Goal: Navigation & Orientation: Find specific page/section

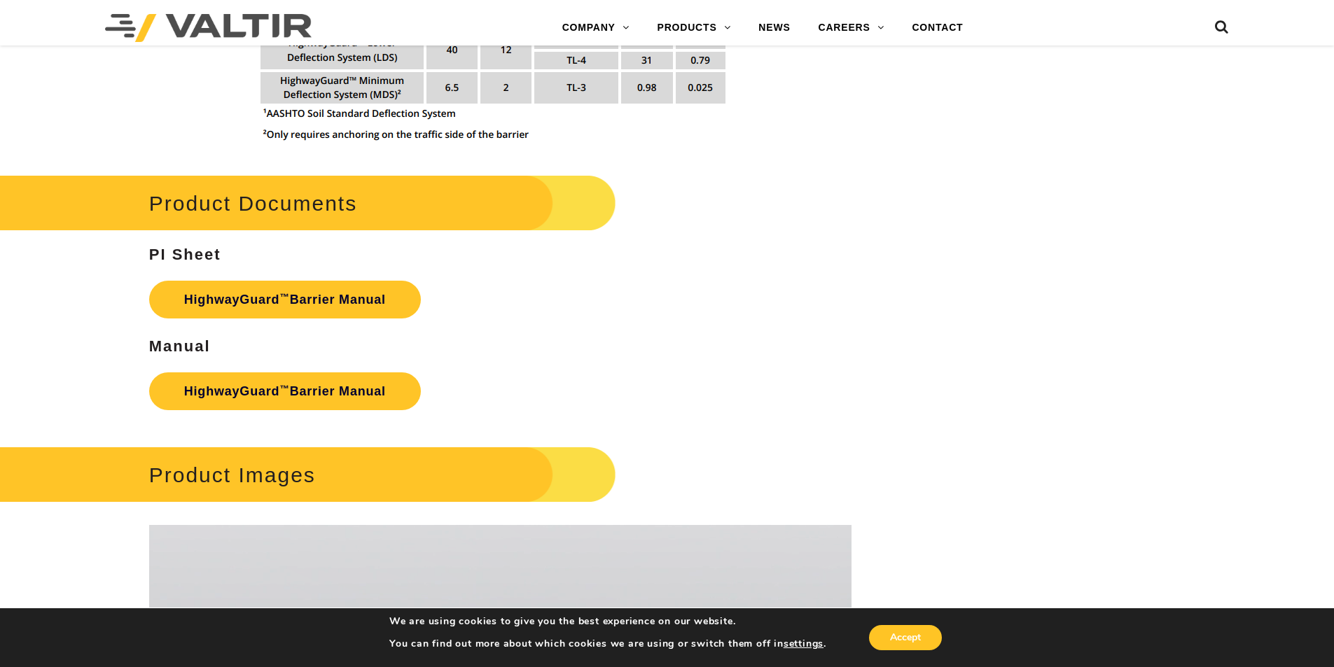
scroll to position [1869, 0]
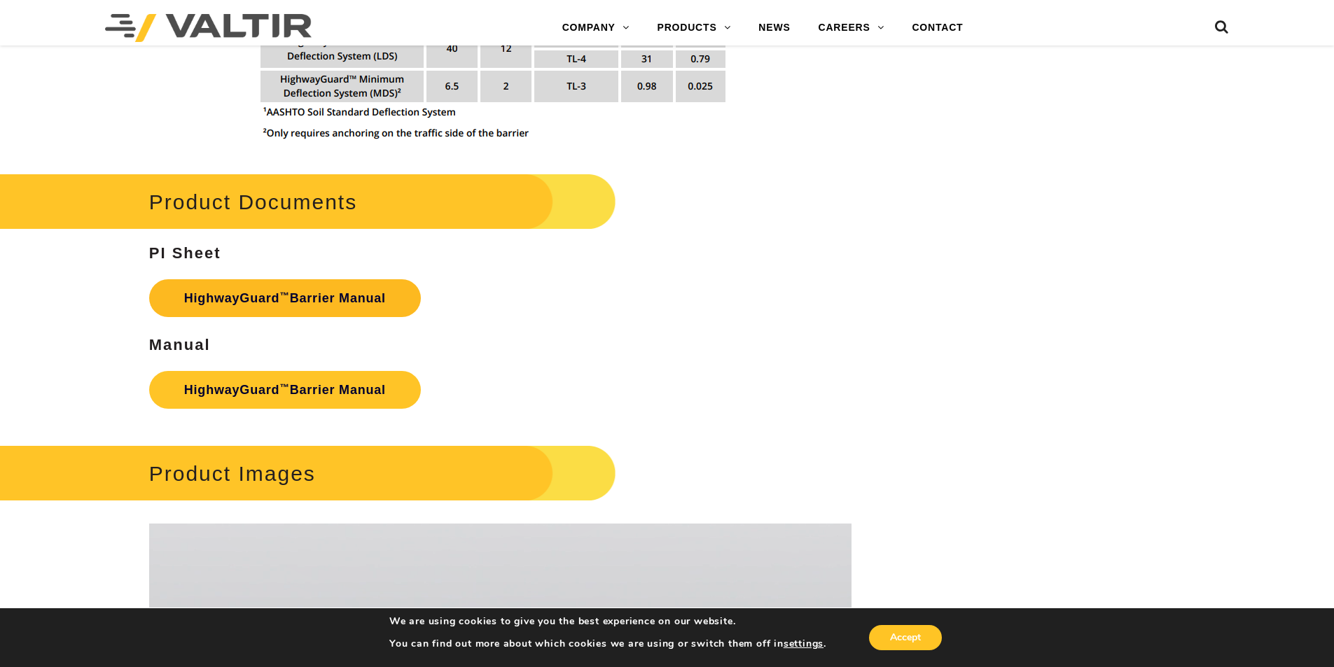
click at [305, 299] on link "HighwayGuard ™ Barrier Manual" at bounding box center [285, 298] width 272 height 38
click at [242, 385] on link "HighwayGuard ™ Barrier Manual" at bounding box center [285, 390] width 272 height 38
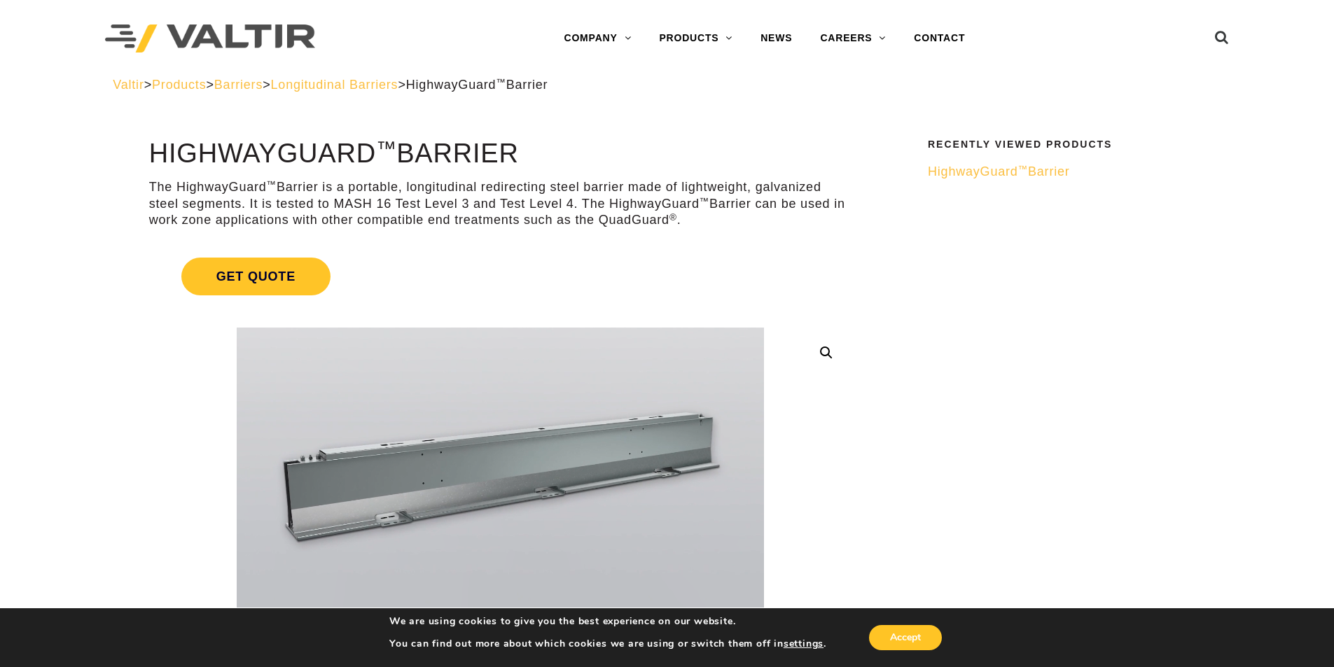
click at [263, 88] on span "Barriers" at bounding box center [238, 85] width 48 height 14
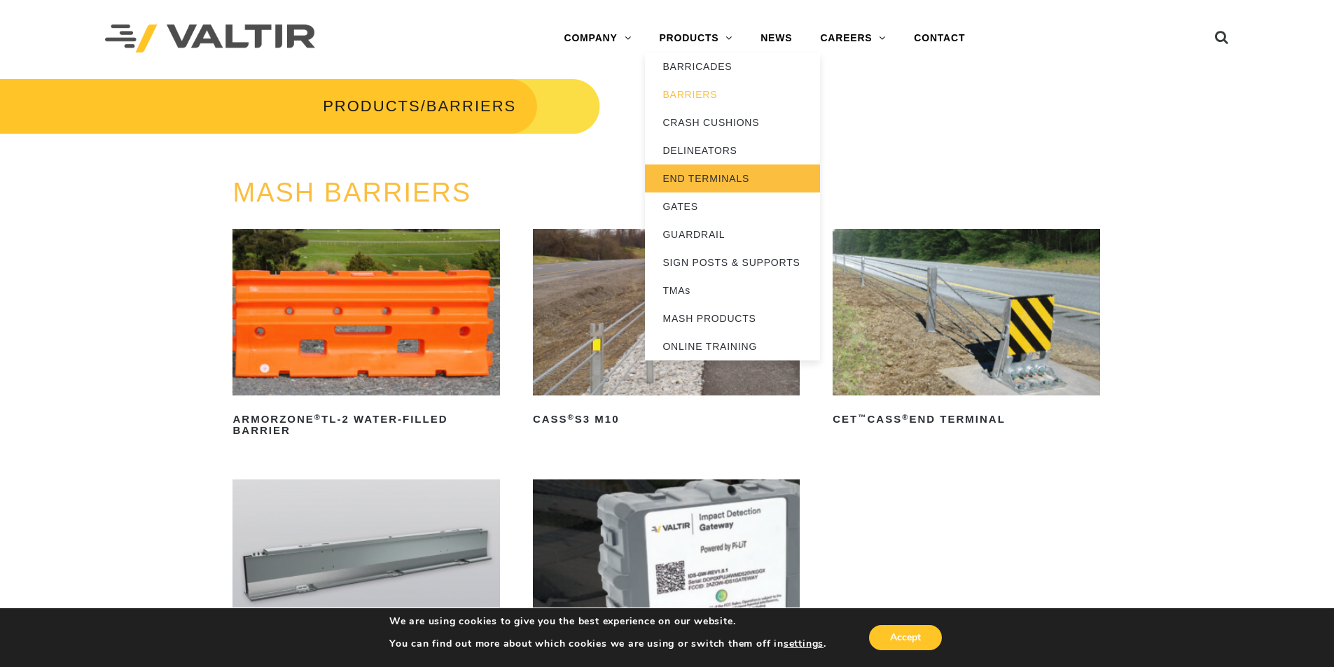
click at [708, 173] on link "END TERMINALS" at bounding box center [732, 179] width 175 height 28
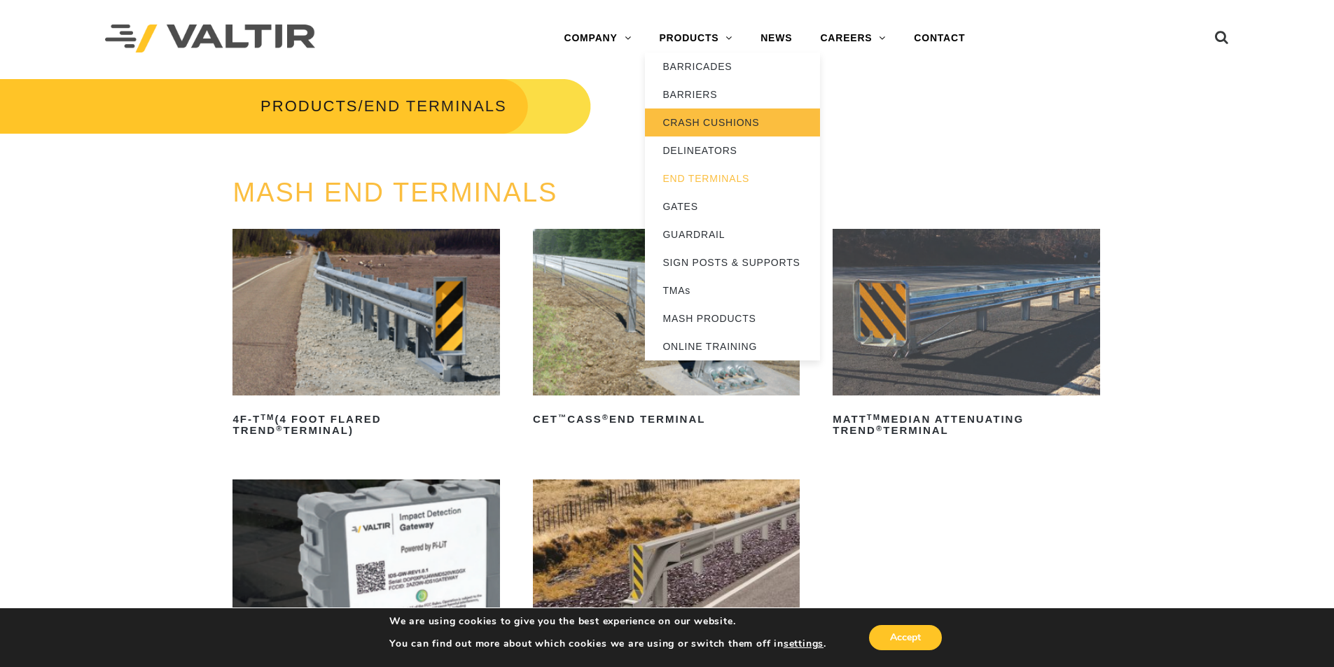
click at [687, 125] on link "CRASH CUSHIONS" at bounding box center [732, 123] width 175 height 28
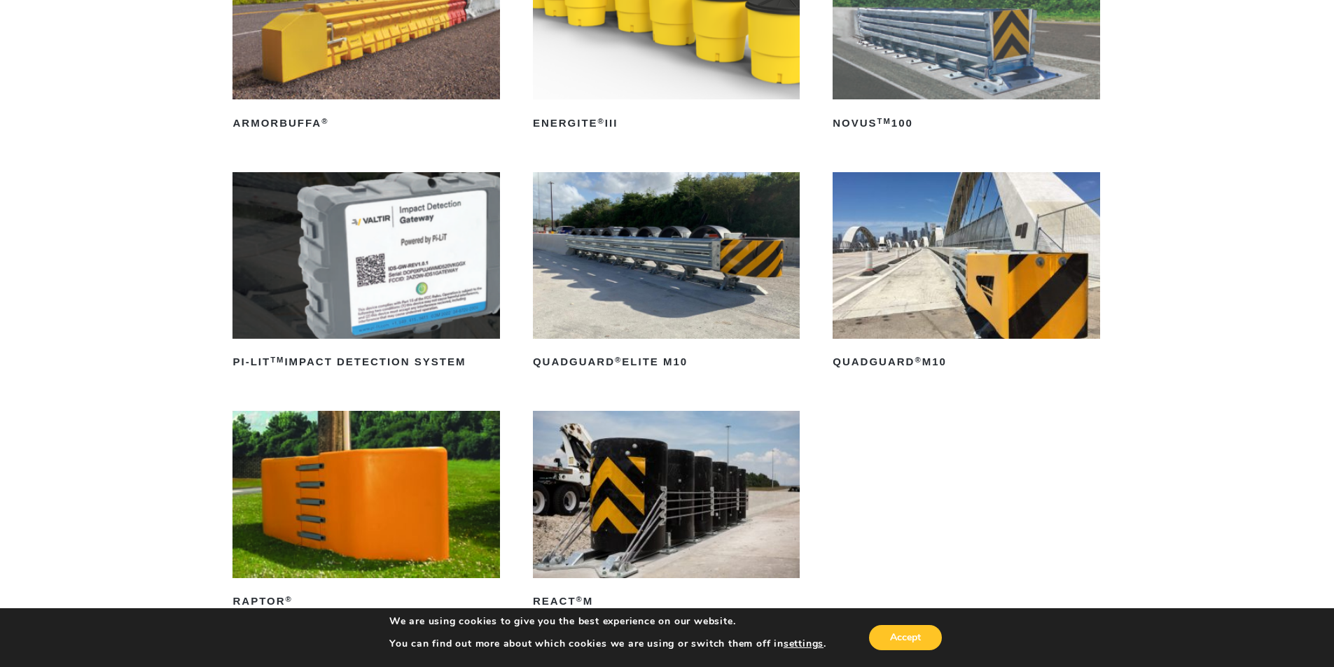
scroll to position [303, 0]
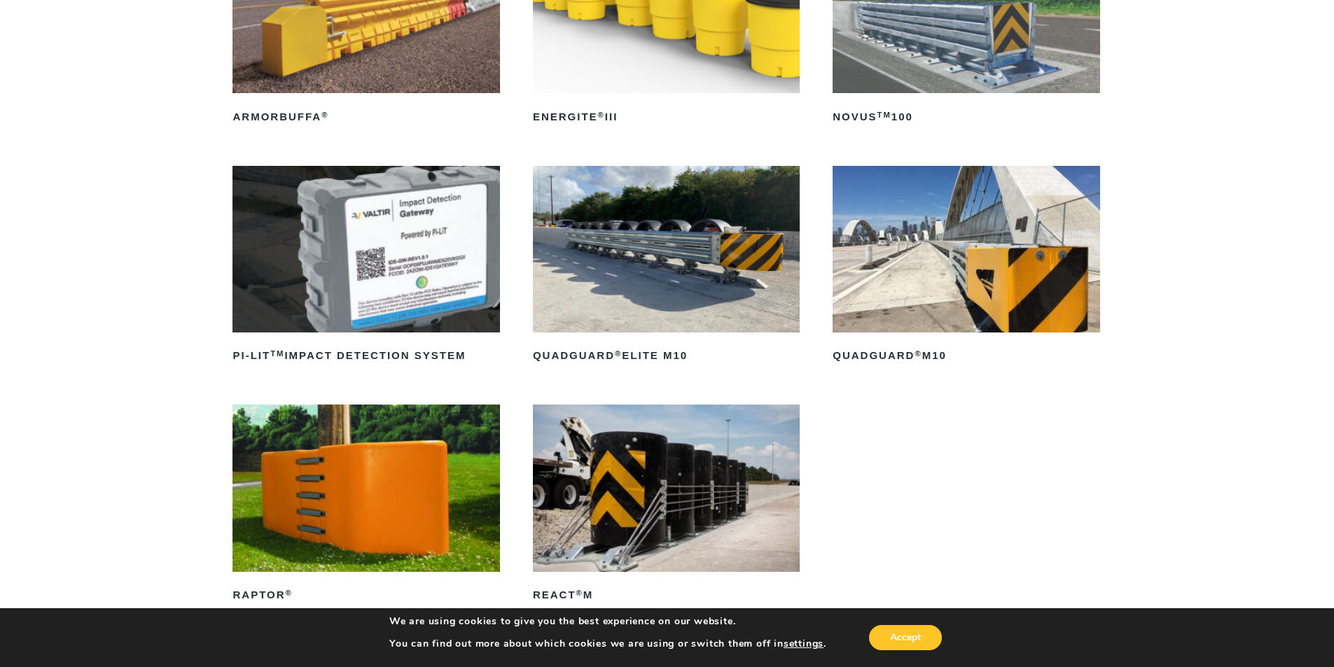
click at [945, 269] on img at bounding box center [966, 249] width 267 height 167
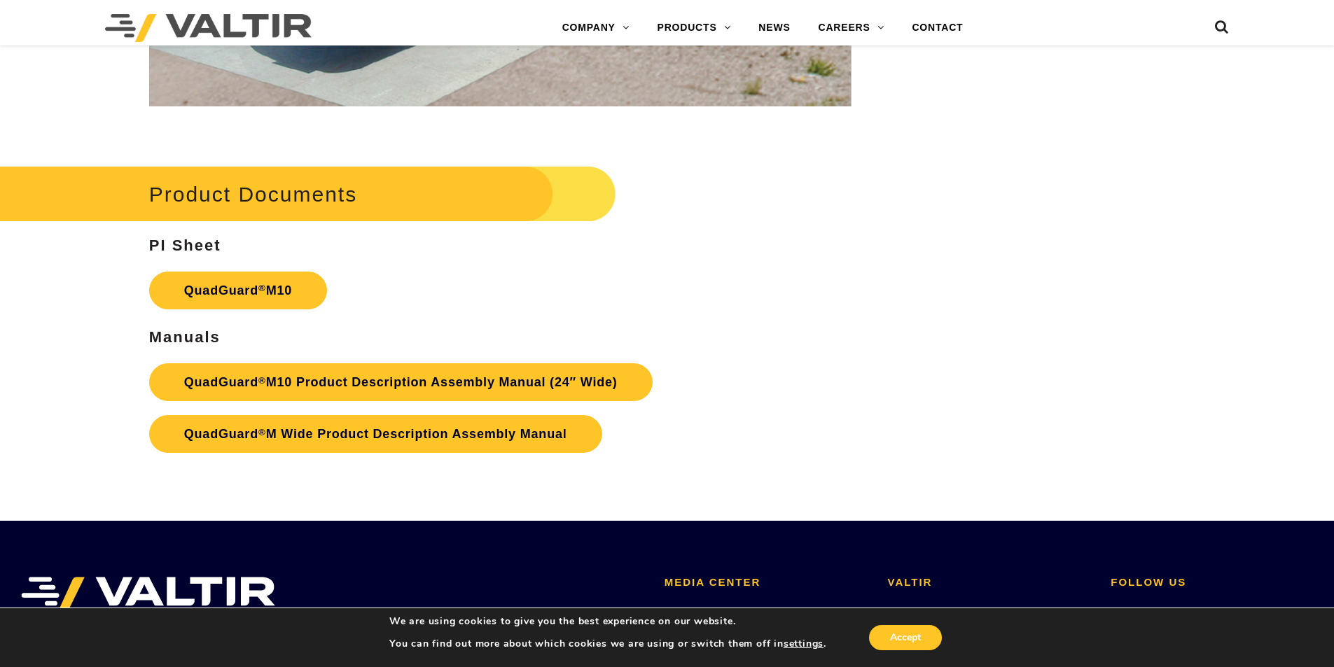
scroll to position [5132, 0]
